Goal: Task Accomplishment & Management: Use online tool/utility

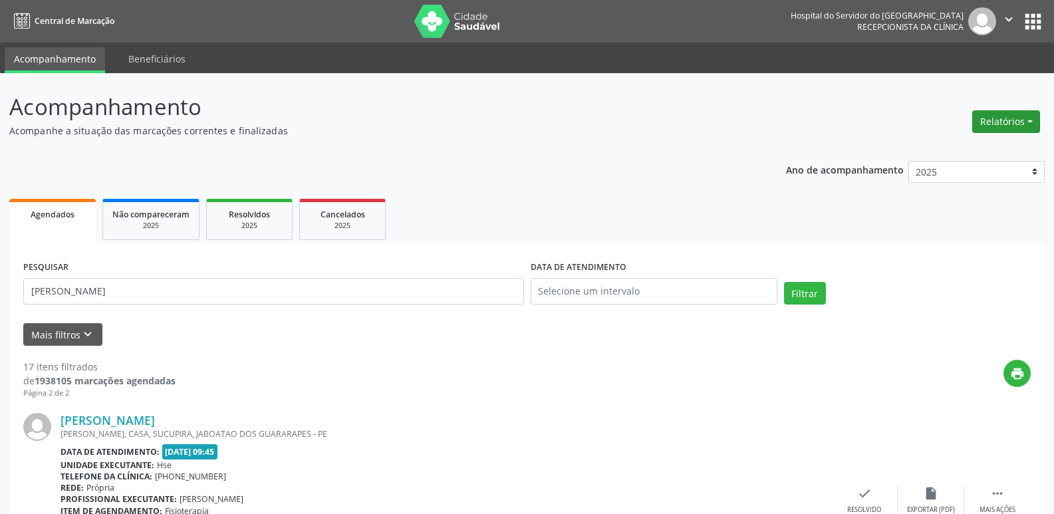
click at [1010, 118] on button "Relatórios" at bounding box center [1007, 121] width 68 height 23
click at [950, 150] on link "Agendamentos" at bounding box center [969, 150] width 143 height 19
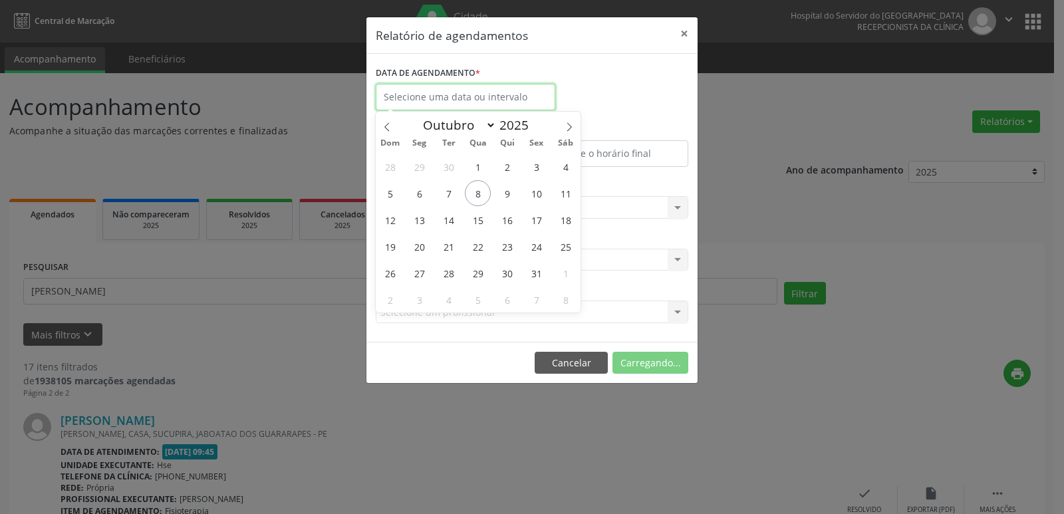
click at [459, 97] on input "text" at bounding box center [466, 97] width 180 height 27
click at [422, 223] on span "13" at bounding box center [419, 220] width 26 height 26
type input "[DATE]"
click at [413, 225] on span "13" at bounding box center [419, 220] width 26 height 26
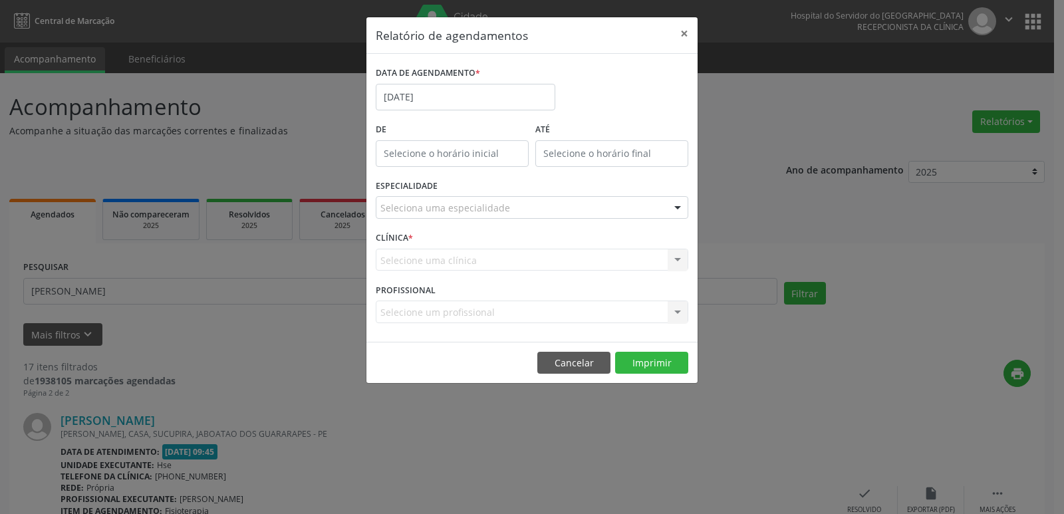
click at [683, 207] on div at bounding box center [678, 208] width 20 height 23
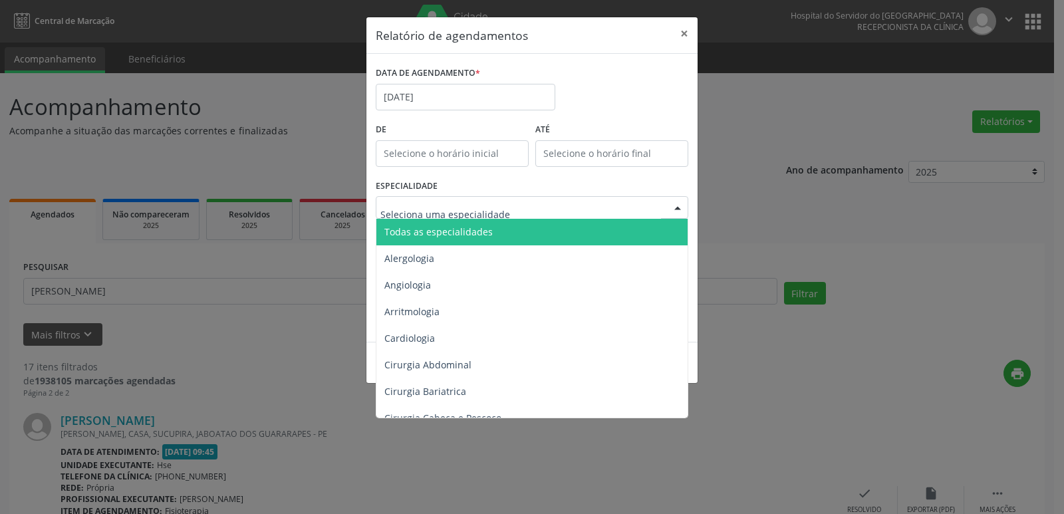
click at [620, 234] on span "Todas as especialidades" at bounding box center [533, 232] width 313 height 27
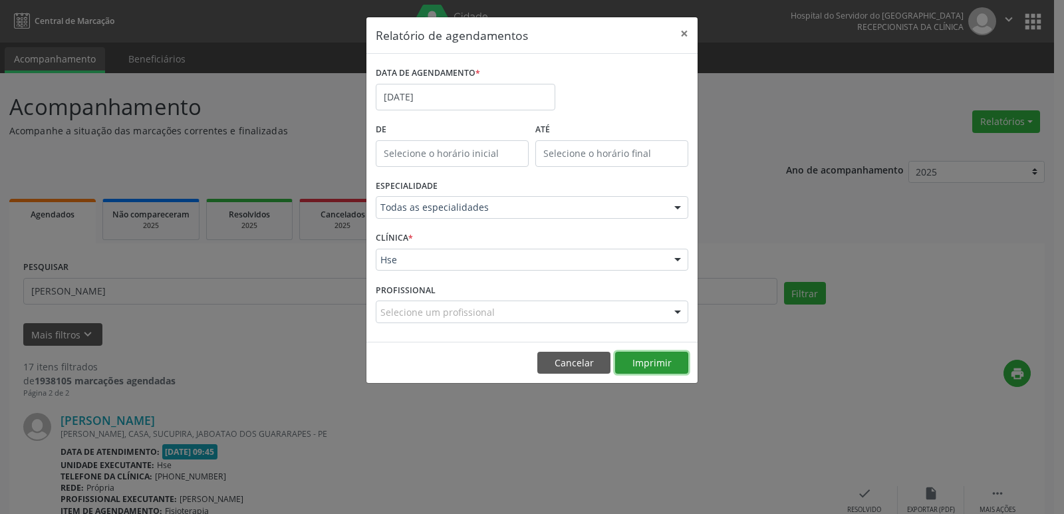
click at [656, 362] on button "Imprimir" at bounding box center [651, 363] width 73 height 23
click at [683, 35] on button "×" at bounding box center [684, 33] width 27 height 33
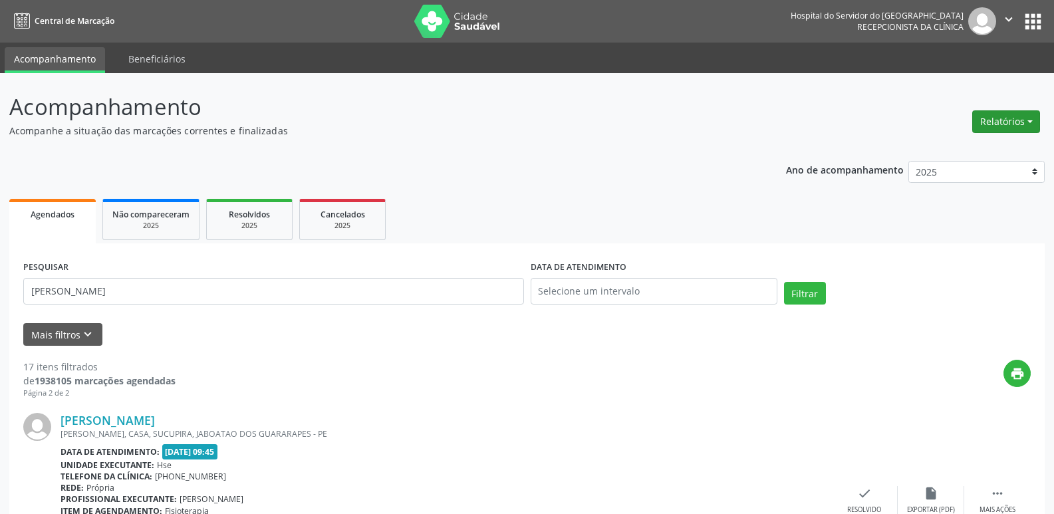
click at [1028, 118] on button "Relatórios" at bounding box center [1007, 121] width 68 height 23
click at [953, 151] on link "Agendamentos" at bounding box center [969, 150] width 143 height 19
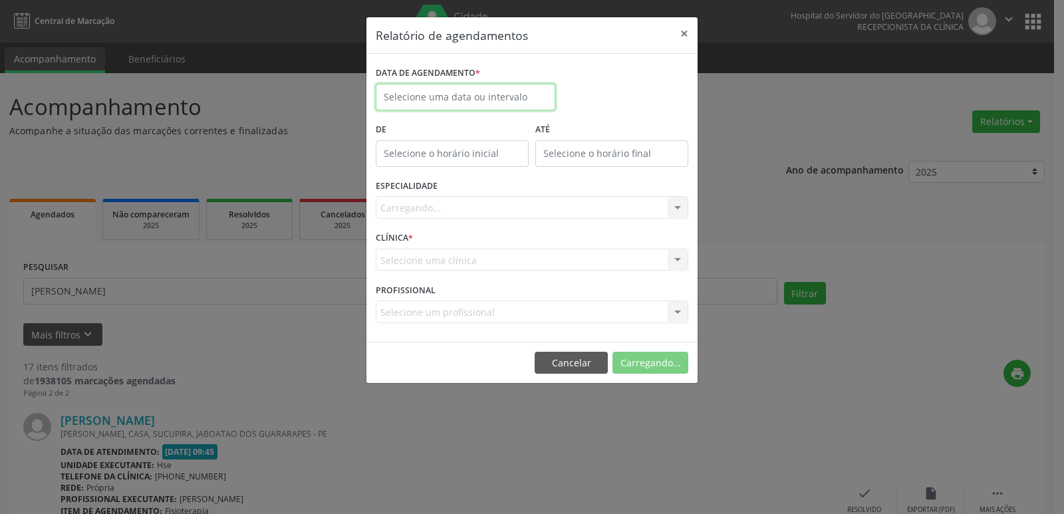
click at [472, 102] on body "Central de Marcação Hospital do Servidor do [GEOGRAPHIC_DATA] Recepcionista da …" at bounding box center [532, 257] width 1064 height 514
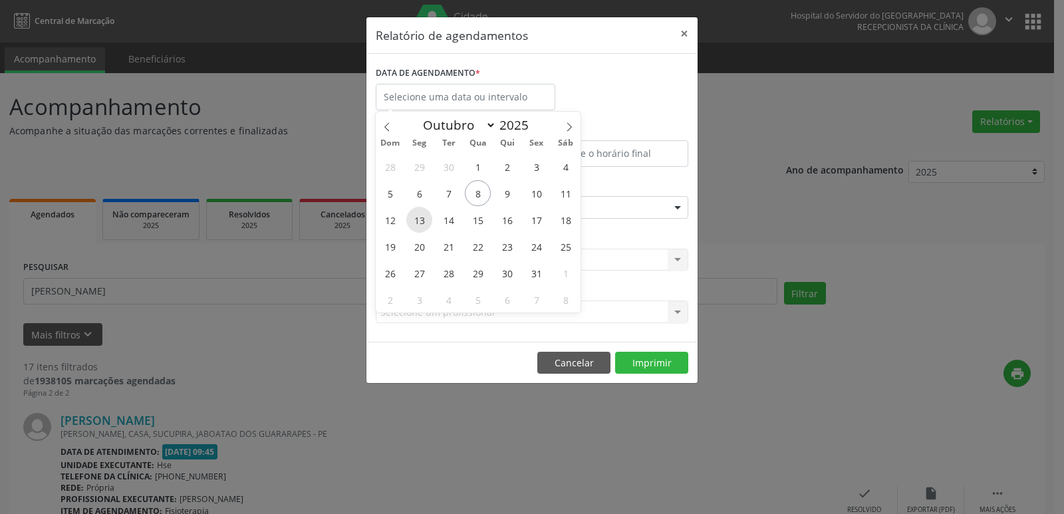
click at [427, 224] on span "13" at bounding box center [419, 220] width 26 height 26
type input "[DATE]"
drag, startPoint x: 427, startPoint y: 224, endPoint x: 528, endPoint y: 224, distance: 101.1
click at [528, 224] on div "28 29 30 1 2 3 4 5 6 7 8 9 10 11 12 13 14 15 16 17 18 19 20 21 22 23 24 25 26 2…" at bounding box center [478, 233] width 205 height 160
click at [527, 224] on span "17" at bounding box center [537, 220] width 26 height 26
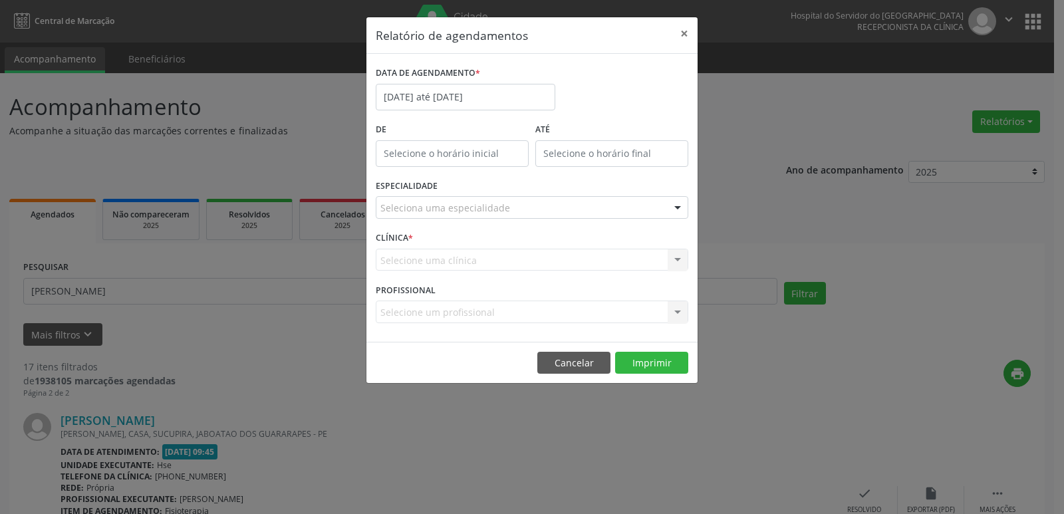
click at [676, 208] on div at bounding box center [678, 208] width 20 height 23
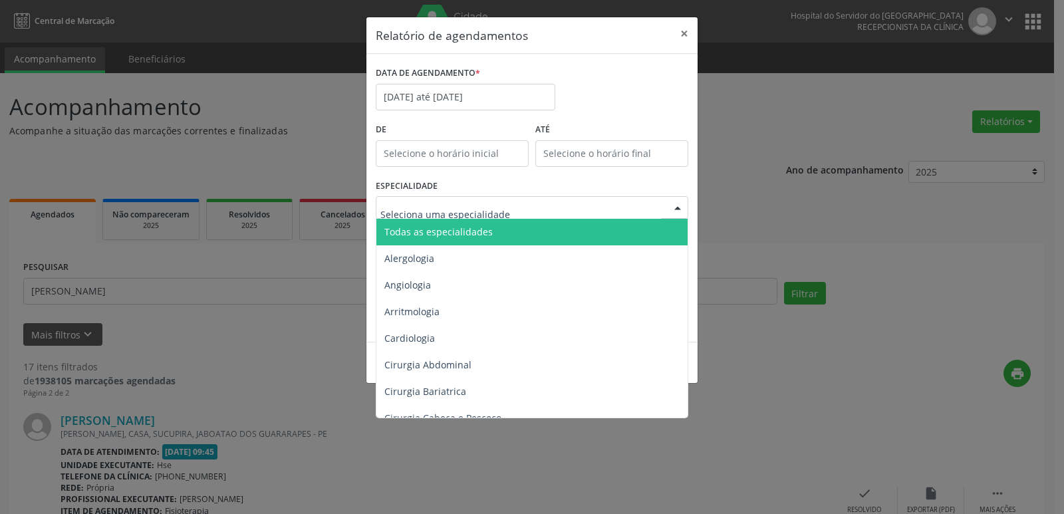
click at [610, 226] on span "Todas as especialidades" at bounding box center [533, 232] width 313 height 27
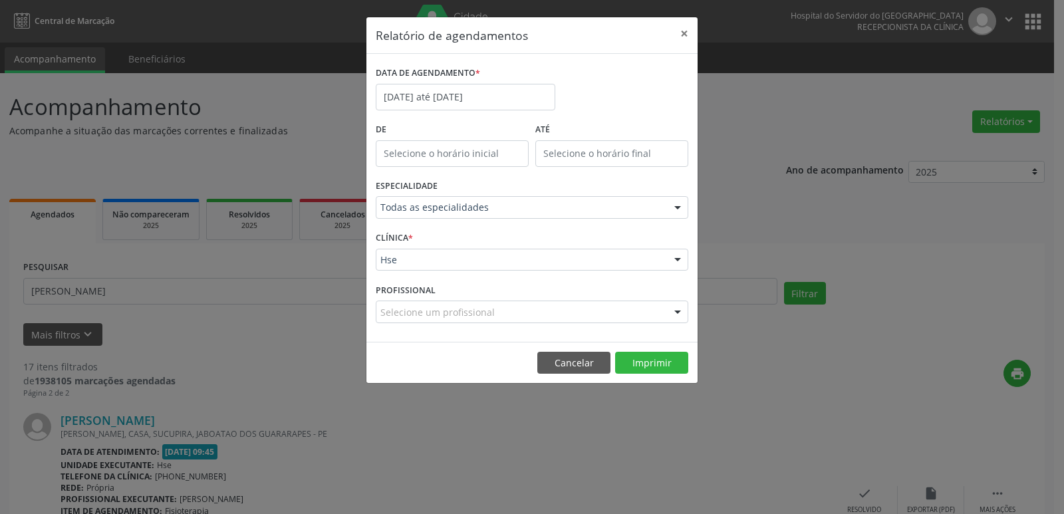
click at [675, 262] on div at bounding box center [678, 260] width 20 height 23
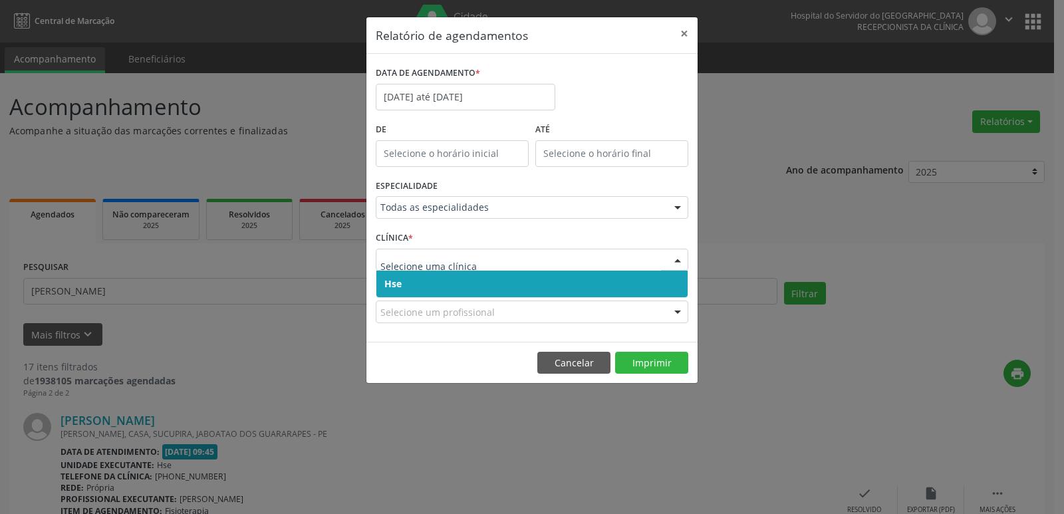
click at [590, 282] on span "Hse" at bounding box center [532, 284] width 311 height 27
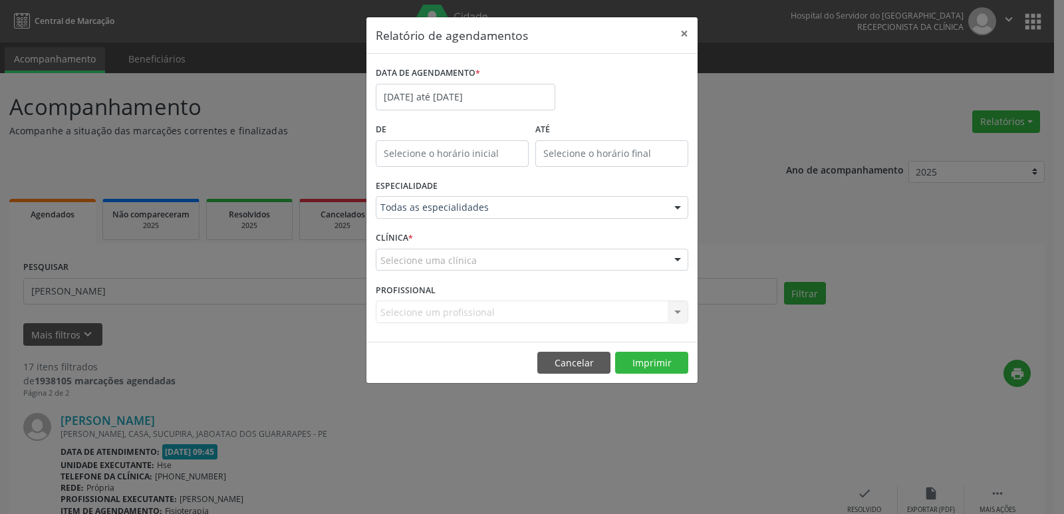
click at [675, 259] on div at bounding box center [678, 260] width 20 height 23
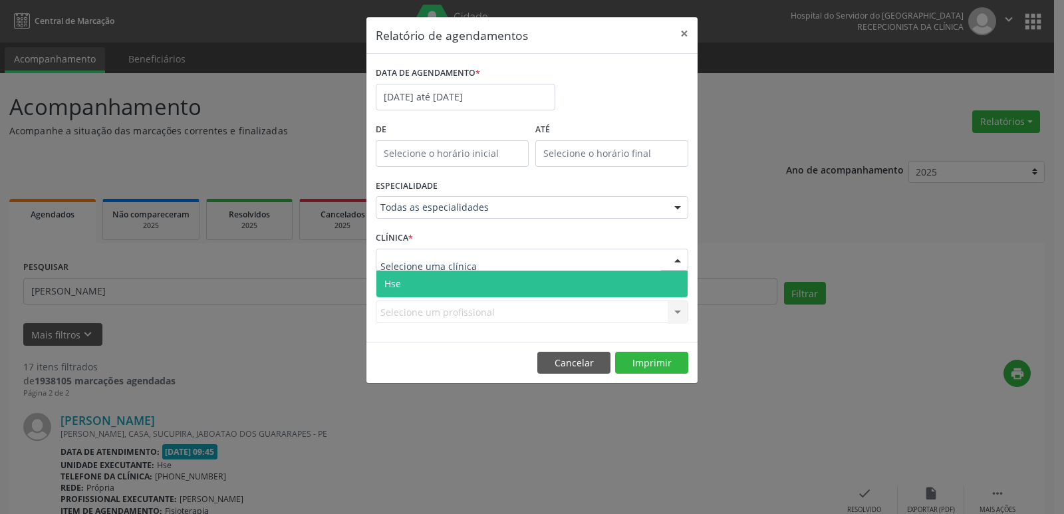
click at [531, 286] on span "Hse" at bounding box center [532, 284] width 311 height 27
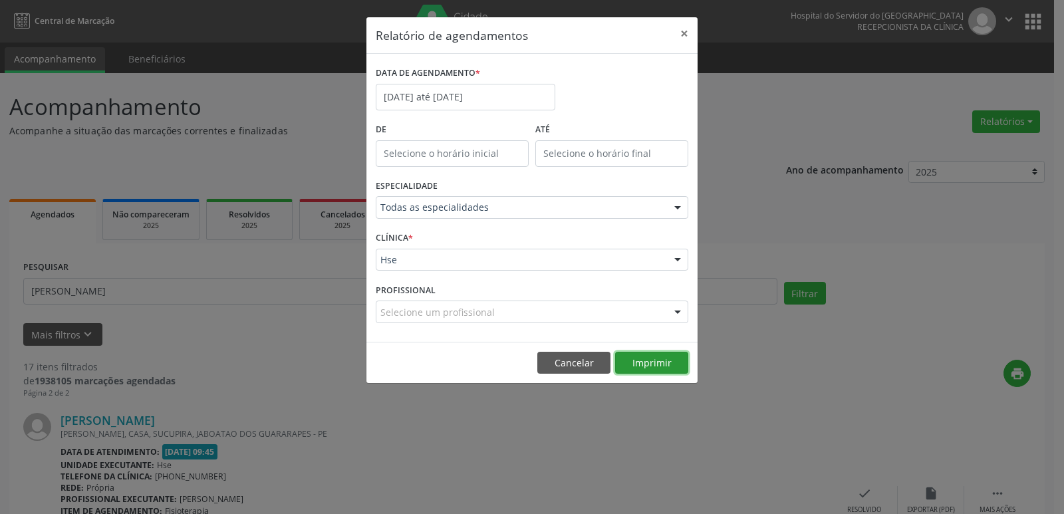
click at [648, 364] on button "Imprimir" at bounding box center [651, 363] width 73 height 23
click at [686, 35] on button "×" at bounding box center [684, 33] width 27 height 33
